Goal: Transaction & Acquisition: Purchase product/service

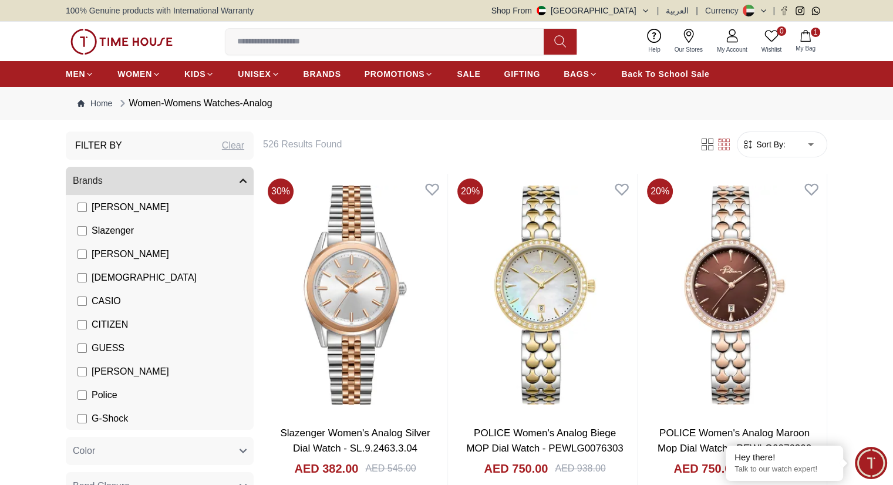
click at [242, 182] on icon "button" at bounding box center [243, 180] width 7 height 7
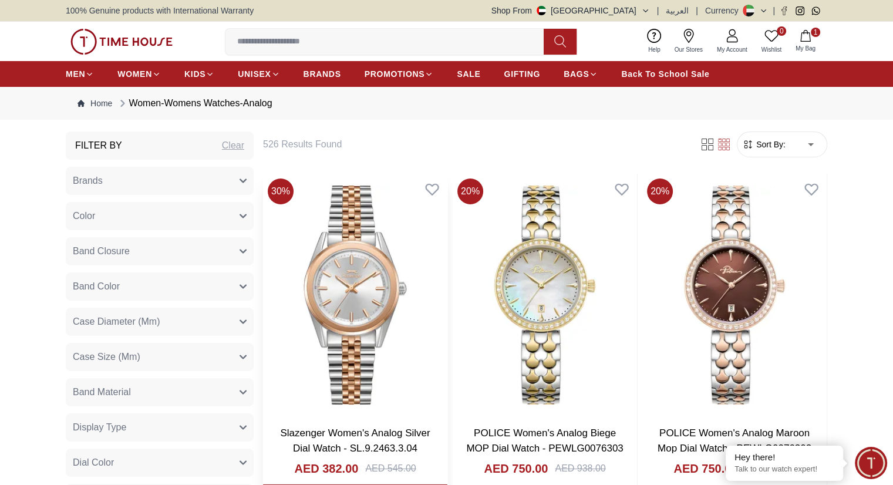
click at [339, 428] on link "Slazenger Women's Analog Silver Dial Watch - SL.9.2463.3.04" at bounding box center [355, 441] width 150 height 26
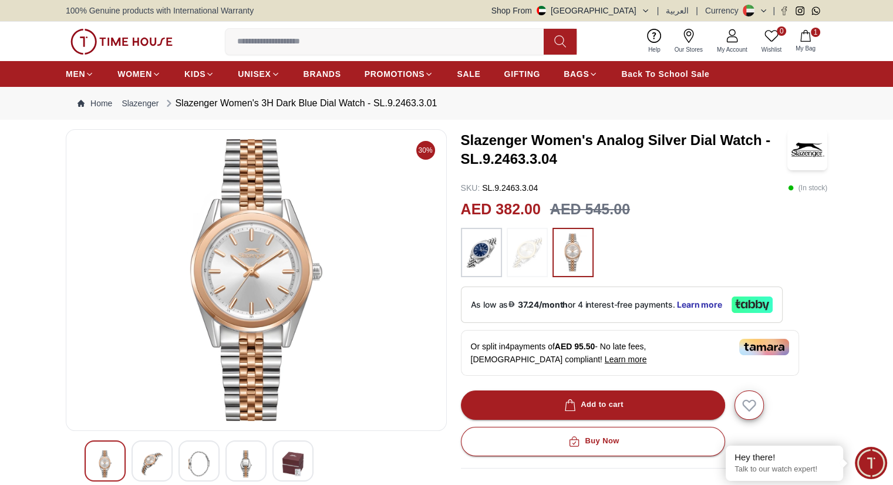
click at [509, 134] on h3 "Slazenger Women's Analog Silver Dial Watch - SL.9.2463.3.04" at bounding box center [624, 150] width 327 height 38
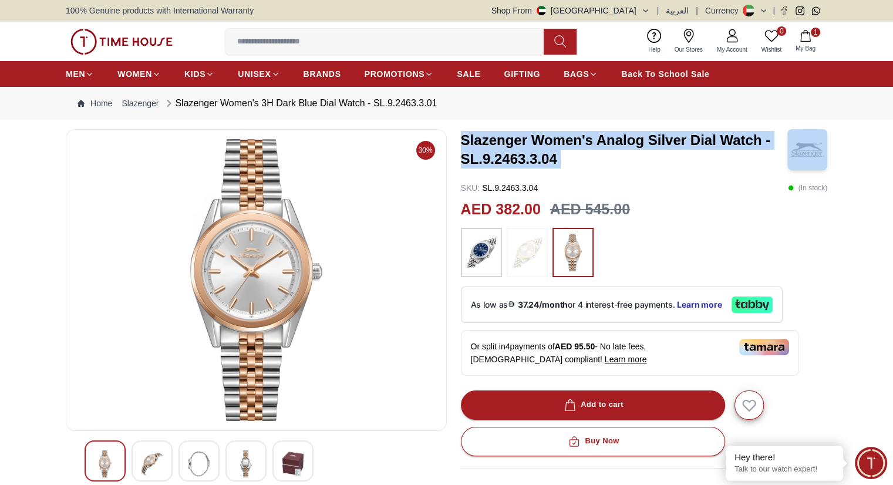
click at [509, 134] on h3 "Slazenger Women's Analog Silver Dial Watch - SL.9.2463.3.04" at bounding box center [624, 150] width 327 height 38
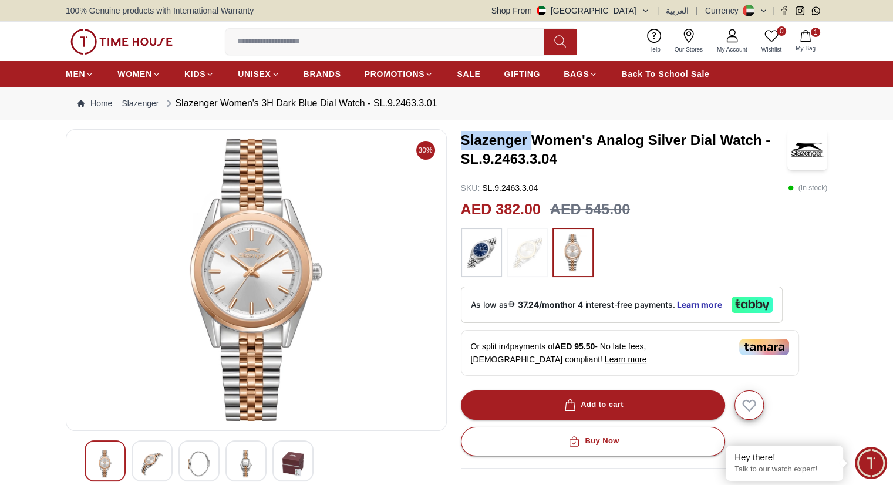
click at [509, 134] on h3 "Slazenger Women's Analog Silver Dial Watch - SL.9.2463.3.04" at bounding box center [624, 150] width 327 height 38
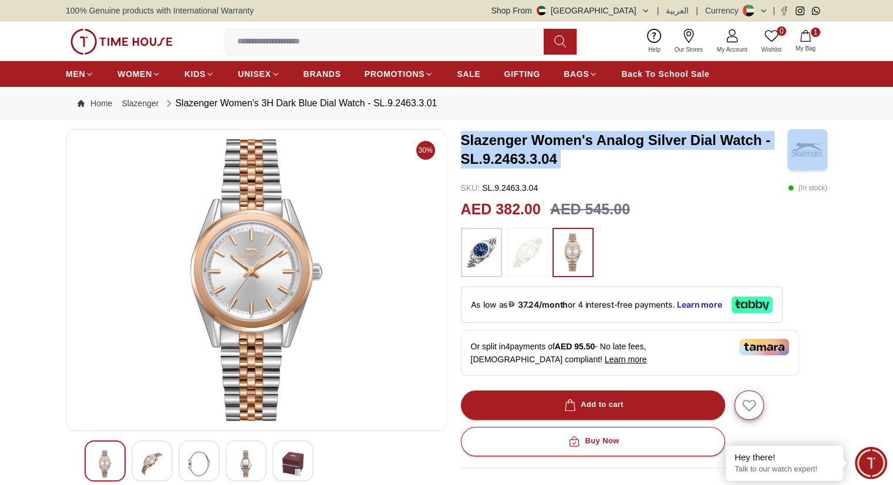
click at [509, 134] on h3 "Slazenger Women's Analog Silver Dial Watch - SL.9.2463.3.04" at bounding box center [624, 150] width 327 height 38
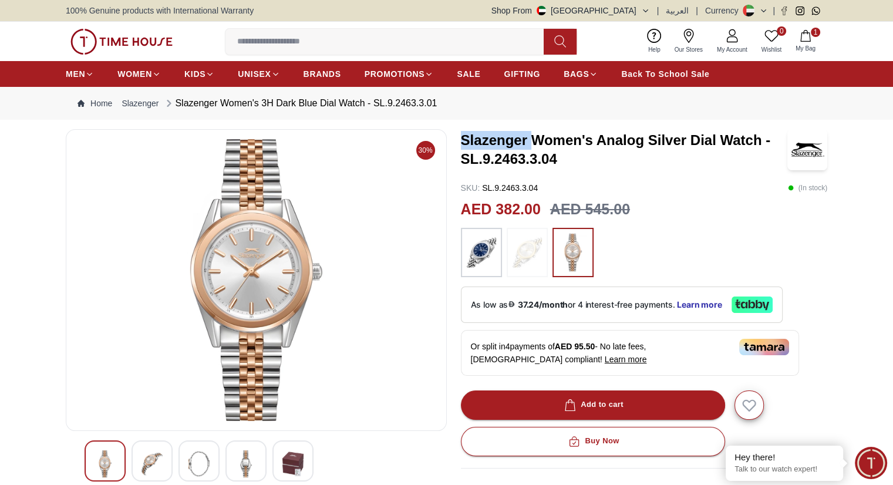
click at [509, 134] on h3 "Slazenger Women's Analog Silver Dial Watch - SL.9.2463.3.04" at bounding box center [624, 150] width 327 height 38
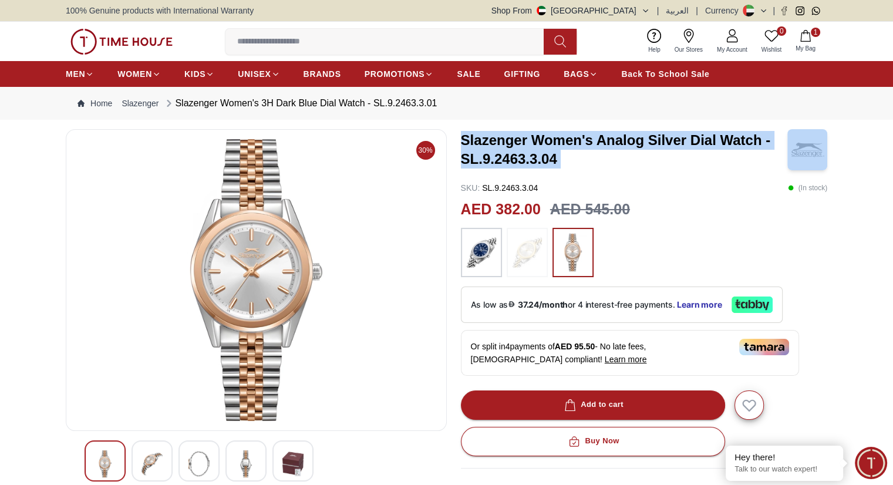
click at [509, 134] on h3 "Slazenger Women's Analog Silver Dial Watch - SL.9.2463.3.04" at bounding box center [624, 150] width 327 height 38
